Goal: Find specific page/section: Find specific page/section

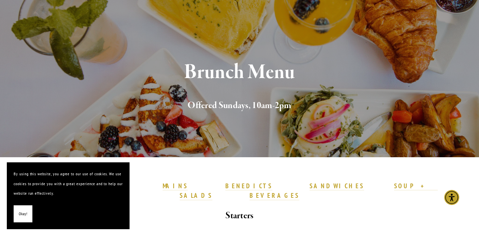
scroll to position [44, 0]
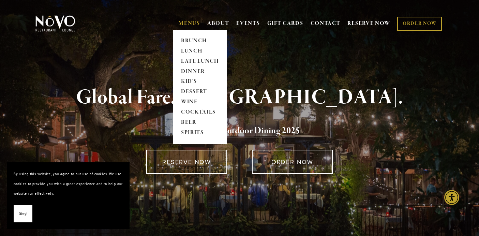
click at [183, 27] on link "MENUS" at bounding box center [189, 23] width 21 height 7
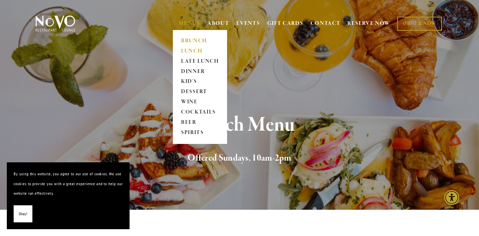
click at [187, 51] on link "LUNCH" at bounding box center [200, 51] width 43 height 10
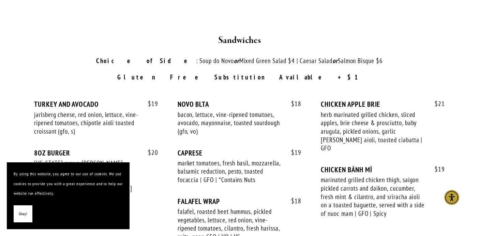
scroll to position [937, 0]
